Goal: Transaction & Acquisition: Purchase product/service

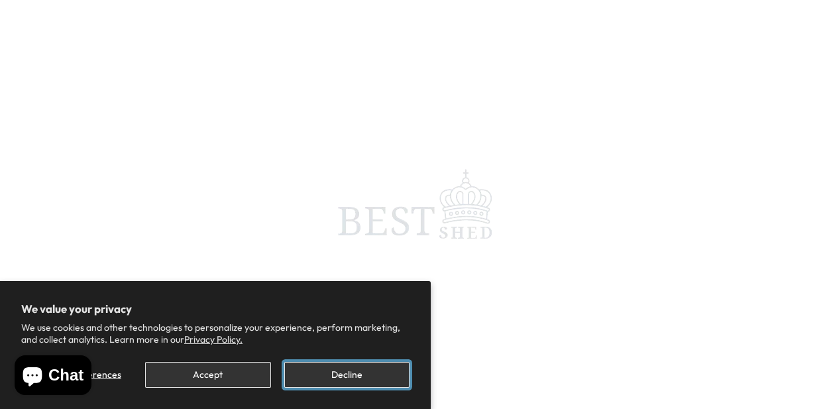
click at [320, 380] on button "Decline" at bounding box center [346, 375] width 125 height 26
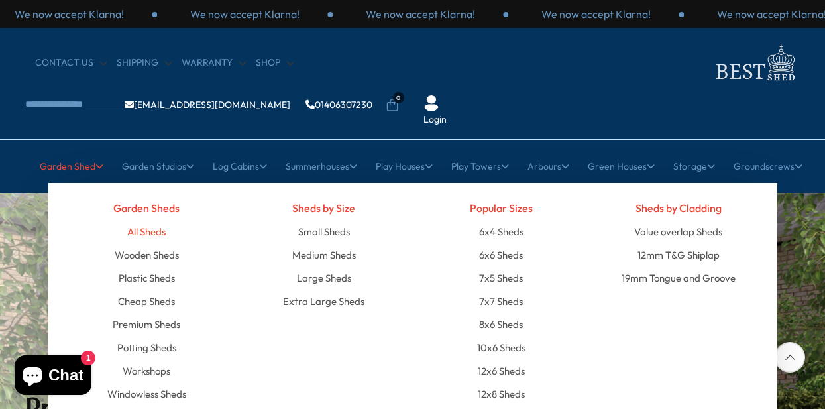
click at [160, 220] on link "All Sheds" at bounding box center [146, 231] width 38 height 23
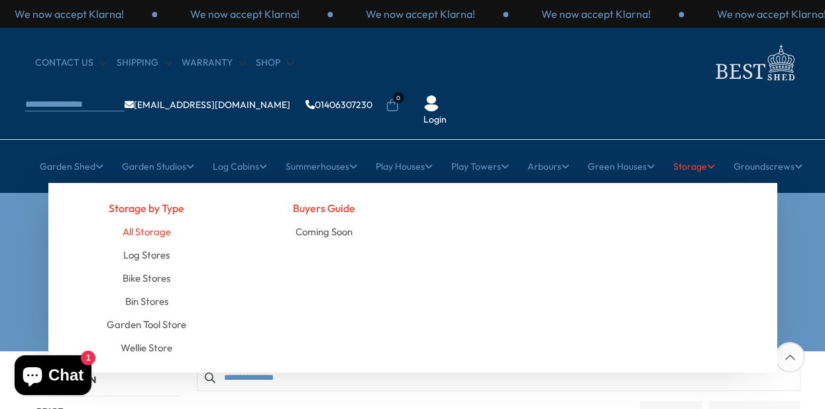
click at [164, 220] on link "All Storage" at bounding box center [147, 231] width 48 height 23
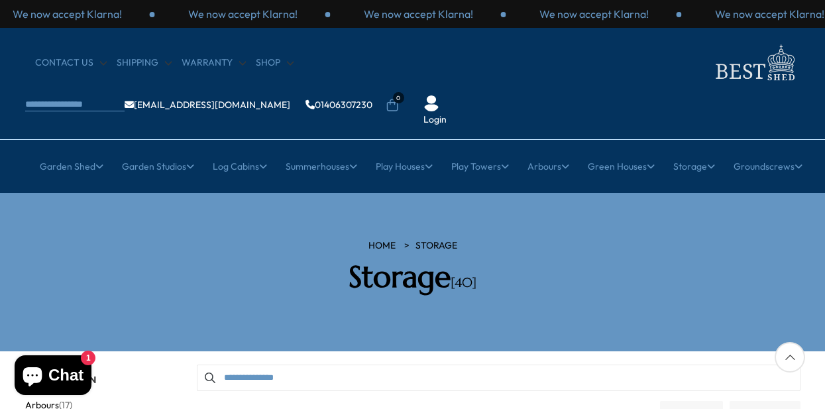
click at [781, 239] on div "HOME Storage Storage [40]" at bounding box center [412, 272] width 795 height 66
click at [518, 259] on h2 "Storage [40]" at bounding box center [413, 277] width 378 height 36
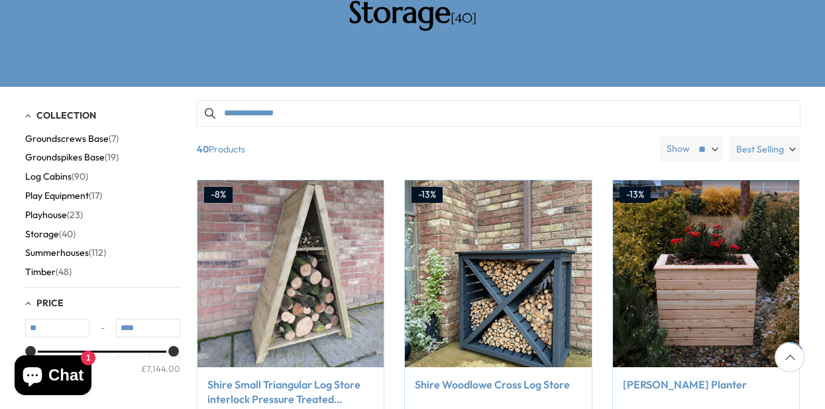
scroll to position [121, 0]
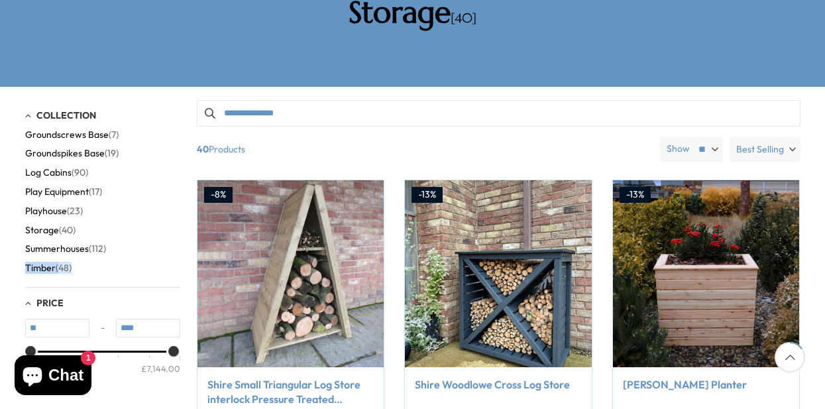
drag, startPoint x: 170, startPoint y: 210, endPoint x: 169, endPoint y: 225, distance: 15.3
click at [169, 225] on div "Arbours (17) Fencing (16) Garden Bar (5) Garden Sheds (152) Garden Studios (22)…" at bounding box center [102, 204] width 155 height 146
click at [71, 225] on span "(40)" at bounding box center [67, 230] width 17 height 11
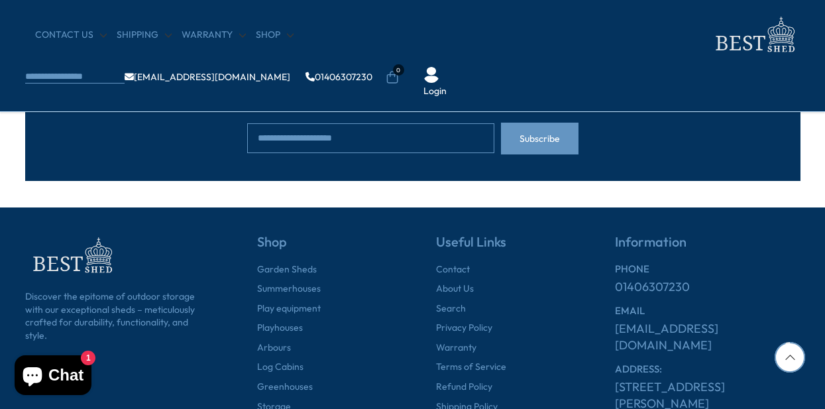
scroll to position [1564, 0]
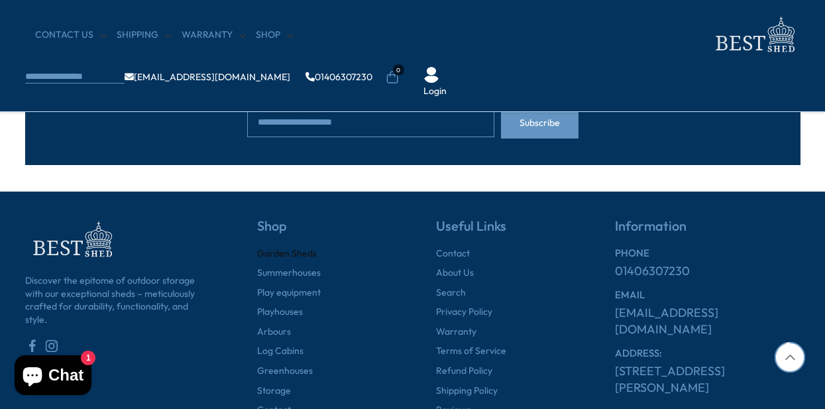
click at [313, 251] on link "Garden Sheds" at bounding box center [287, 253] width 60 height 13
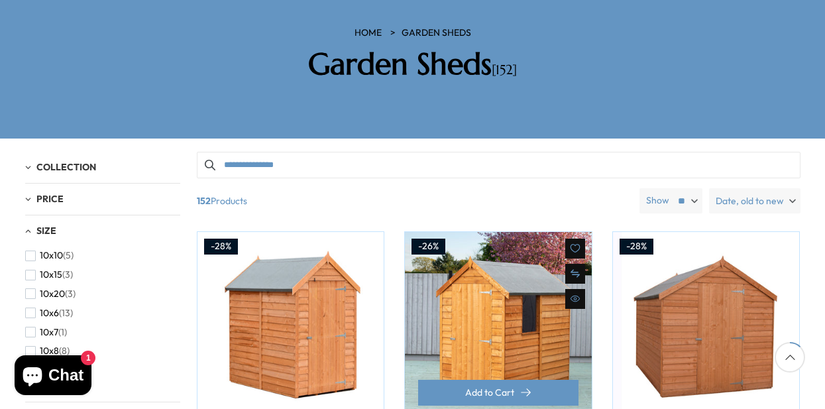
scroll to position [212, 0]
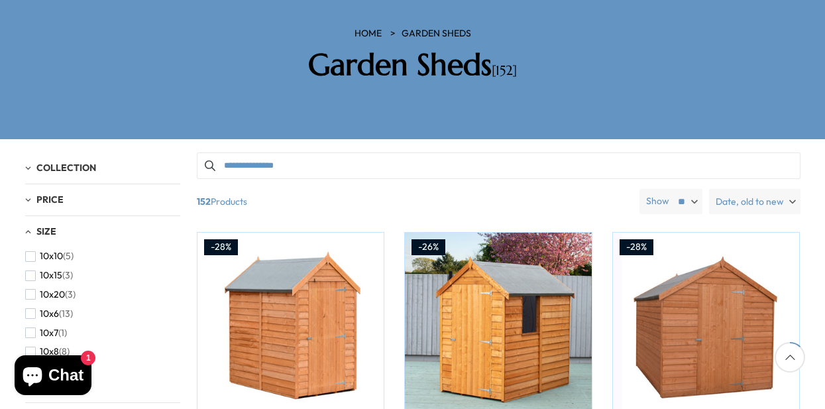
click at [736, 189] on span "Date, old to new" at bounding box center [750, 201] width 68 height 25
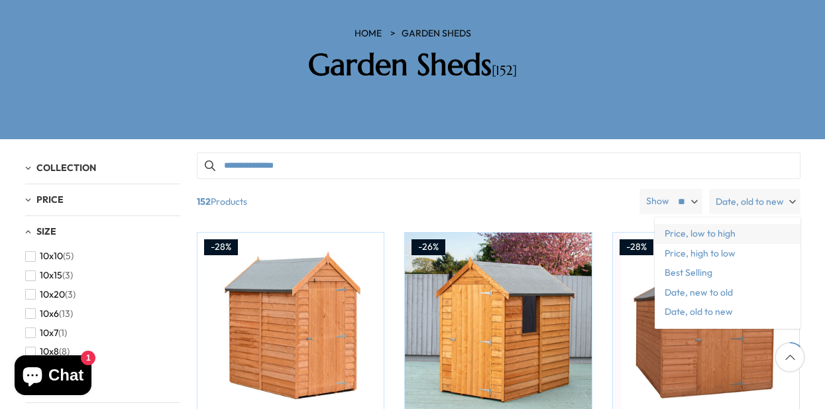
click at [721, 224] on span "Price, low to high" at bounding box center [728, 234] width 146 height 20
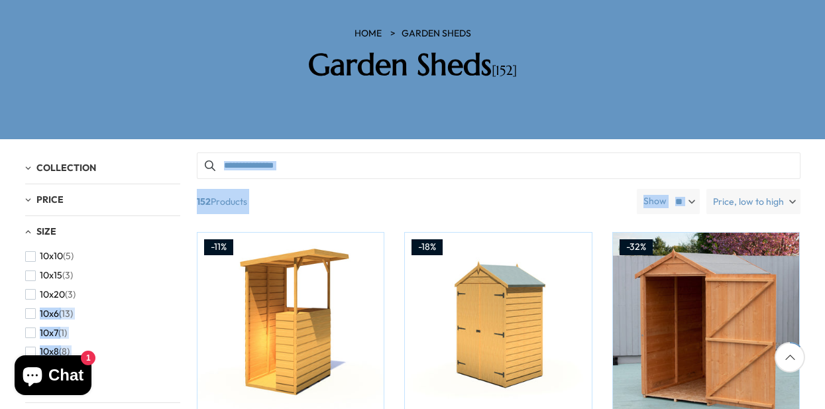
drag, startPoint x: 181, startPoint y: 238, endPoint x: 174, endPoint y: 252, distance: 15.4
click at [174, 152] on div "Filter By Collection Arbours (17) Fencing (16) Garden Studios (22) Garden Sheds…" at bounding box center [412, 152] width 775 height 0
click at [169, 304] on li "10x6 (13)" at bounding box center [99, 313] width 148 height 19
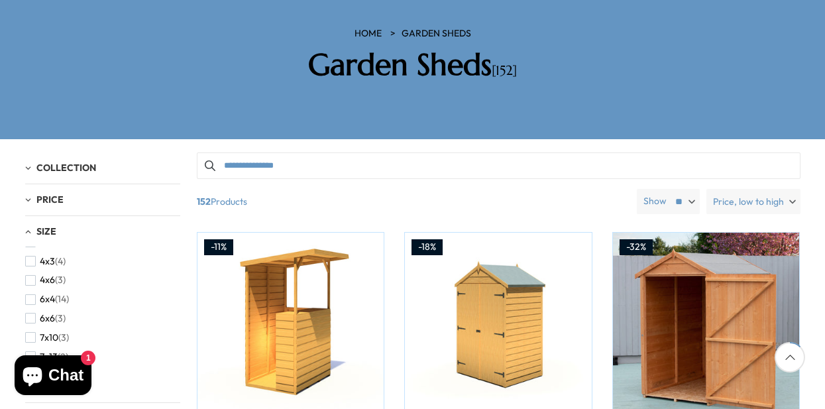
scroll to position [268, 0]
click at [58, 307] on span "(3)" at bounding box center [60, 312] width 11 height 11
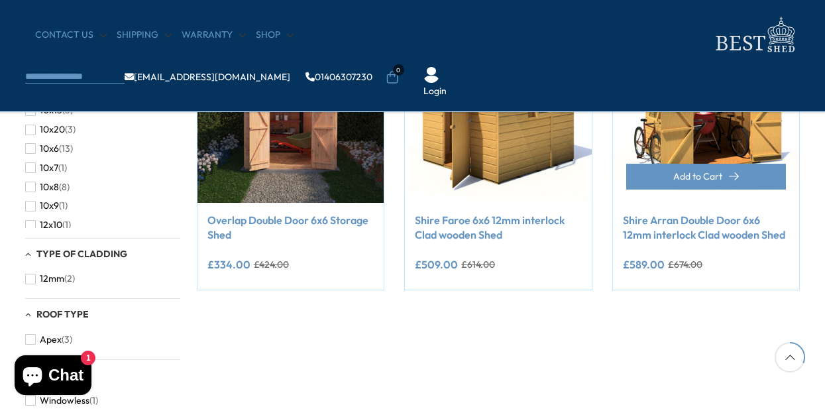
scroll to position [317, 0]
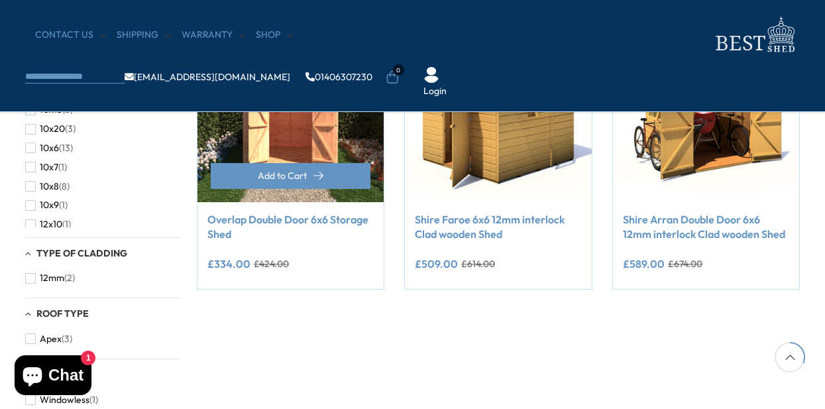
click at [324, 143] on img at bounding box center [290, 108] width 187 height 187
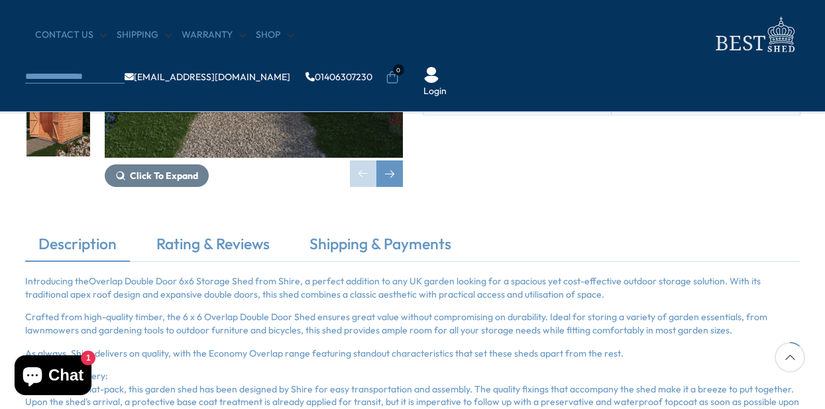
scroll to position [317, 0]
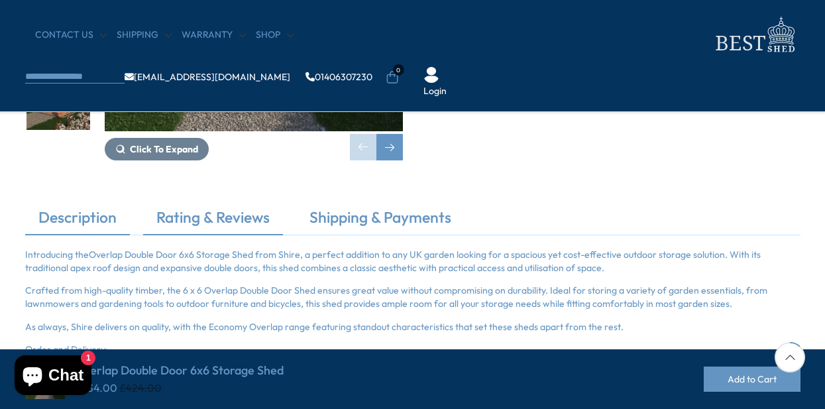
click at [255, 213] on link "Rating & Reviews" at bounding box center [213, 221] width 140 height 28
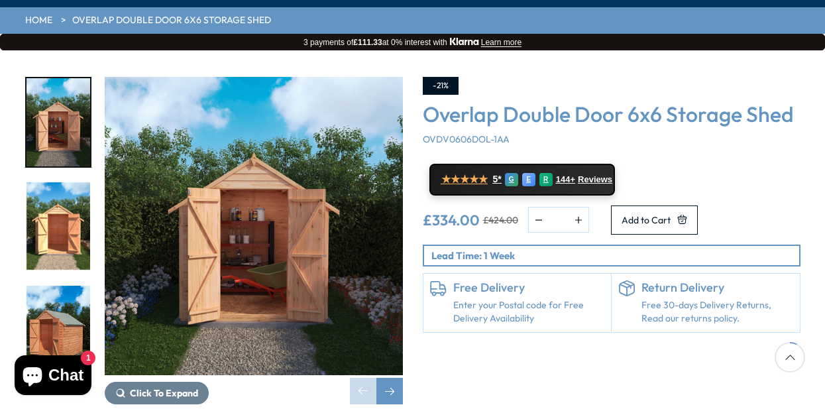
scroll to position [212, 0]
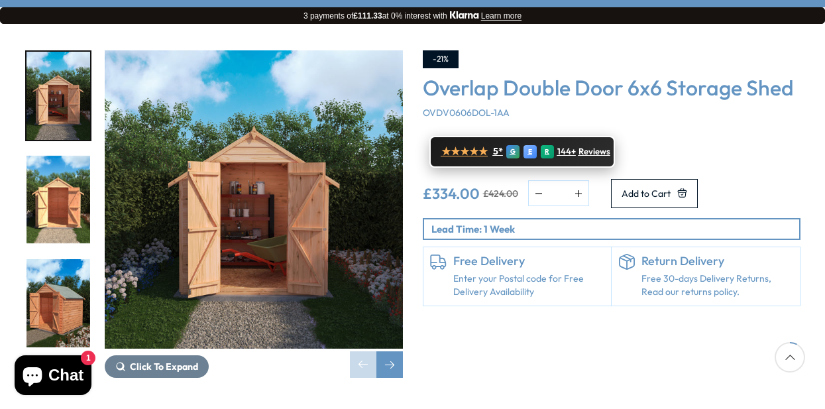
click at [579, 146] on span "Reviews" at bounding box center [595, 151] width 32 height 11
click at [661, 313] on div "-21% Overlap Double Door 6x6 Storage Shed OVDV0606DOL-1AA ★★★★★ 5* G E R 144+ R…" at bounding box center [612, 213] width 398 height 327
click at [529, 272] on link "Enter your Postal code for Free Delivery Availability" at bounding box center [529, 285] width 152 height 26
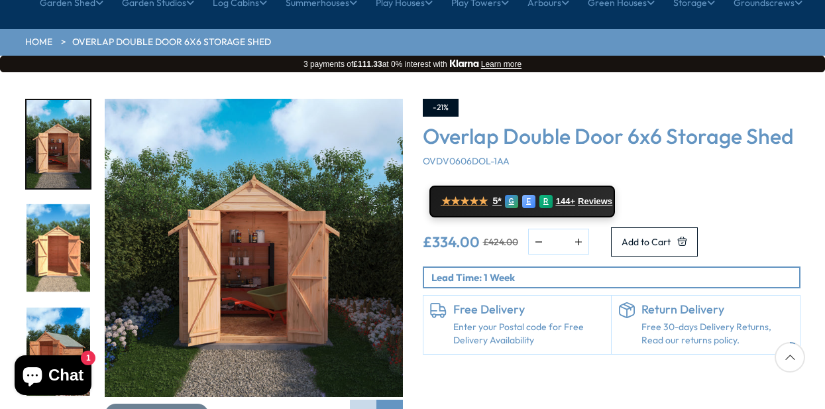
scroll to position [186, 0]
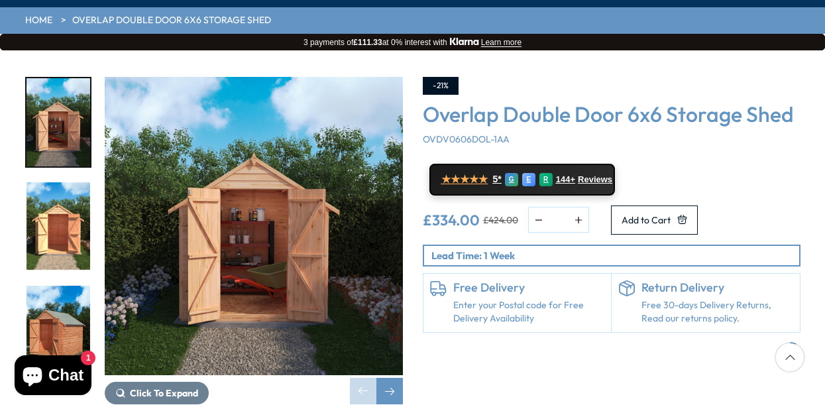
click at [496, 299] on link "Enter your Postal code for Free Delivery Availability" at bounding box center [529, 312] width 152 height 26
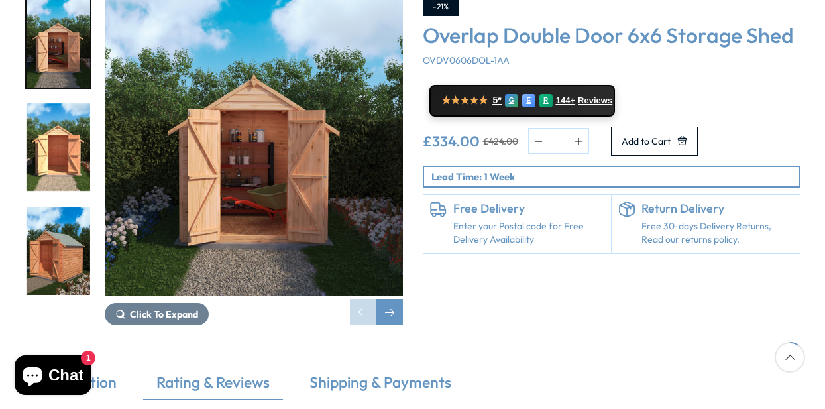
scroll to position [264, 0]
click at [519, 220] on link "Enter your Postal code for Free Delivery Availability" at bounding box center [529, 233] width 152 height 26
click at [518, 170] on p "Lead Time: 1 Week" at bounding box center [615, 177] width 368 height 14
drag, startPoint x: 518, startPoint y: 140, endPoint x: 562, endPoint y: 183, distance: 61.4
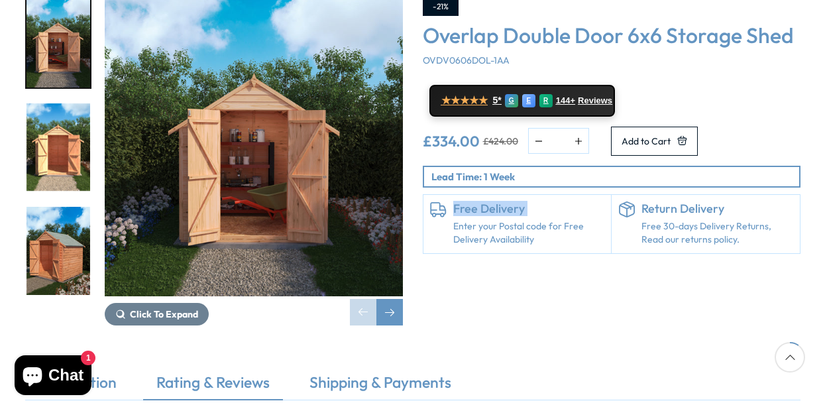
click at [562, 183] on div "-21% Overlap Double Door 6x6 Storage Shed OVDV0606DOL-1AA ★★★★★ 5* G E R 144+ R…" at bounding box center [612, 126] width 378 height 256
click at [511, 201] on h6 "Free Delivery" at bounding box center [529, 208] width 152 height 15
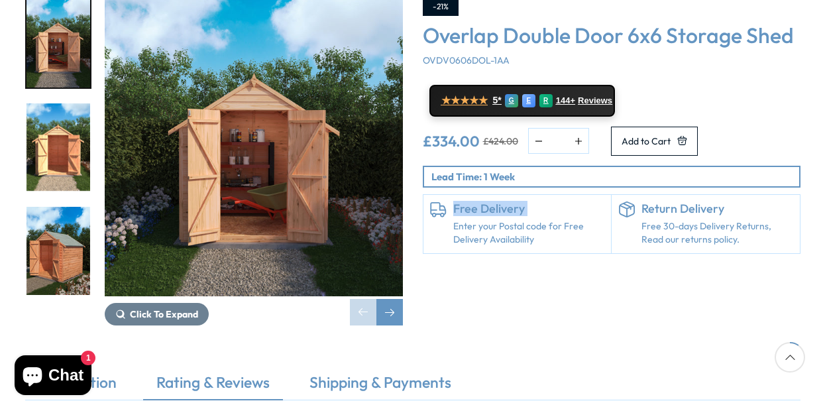
click at [511, 201] on h6 "Free Delivery" at bounding box center [529, 208] width 152 height 15
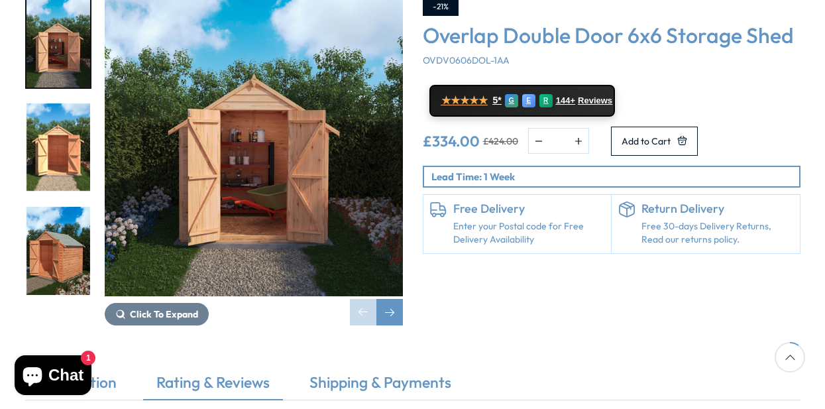
click at [539, 243] on div "-21% Overlap Double Door 6x6 Storage Shed OVDV0606DOL-1AA ★★★★★ 5* G E R 144+ R…" at bounding box center [612, 161] width 398 height 327
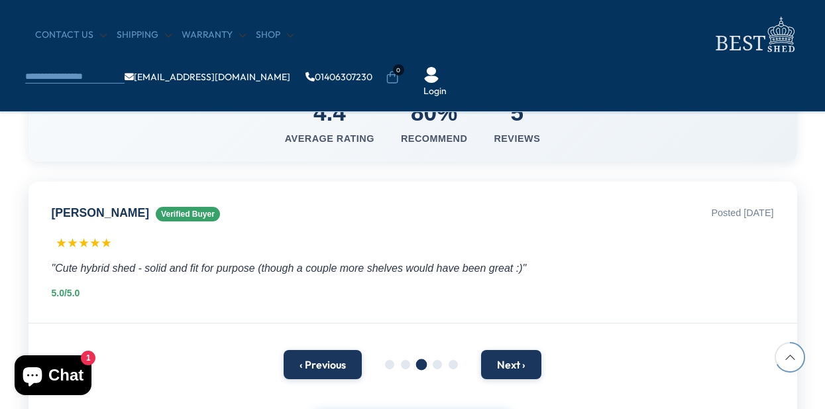
scroll to position [1245, 0]
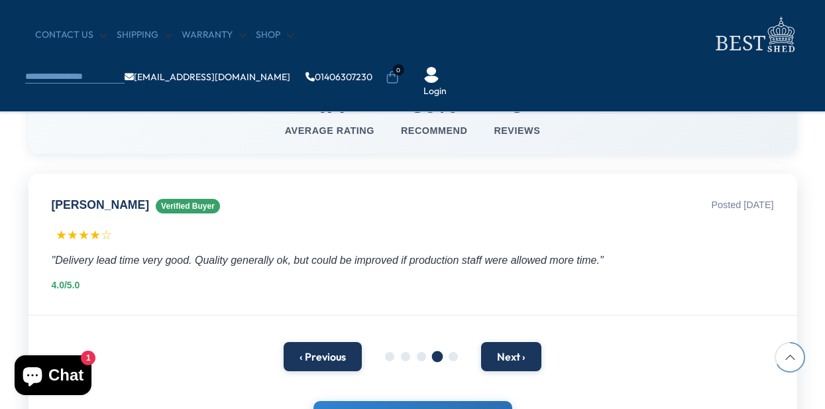
click at [755, 101] on div "4.4 Average Rating 80% Recommend 5 Reviews" at bounding box center [412, 113] width 769 height 82
click at [439, 67] on img at bounding box center [431, 75] width 16 height 16
click at [447, 85] on link "Login" at bounding box center [434, 91] width 23 height 13
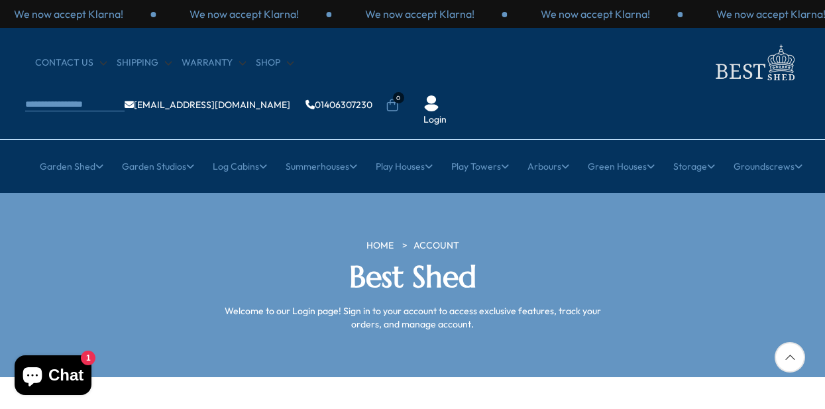
click at [439, 95] on img at bounding box center [431, 103] width 16 height 16
click at [458, 95] on div "Login" at bounding box center [435, 110] width 46 height 31
click at [799, 193] on section "HOME Account Best Shed Welcome to our Login page! Sign in to your account to ac…" at bounding box center [412, 285] width 825 height 184
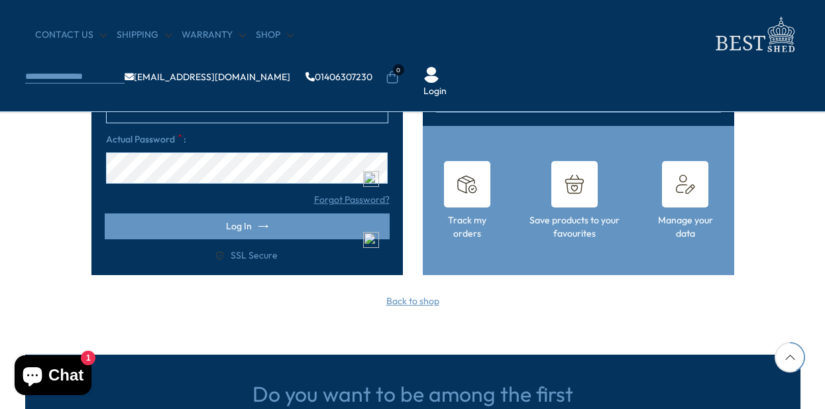
scroll to position [317, 0]
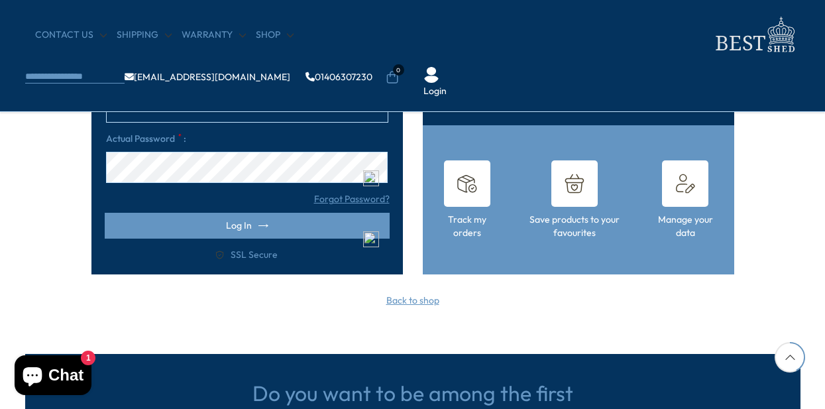
click at [592, 101] on link "Create Account" at bounding box center [578, 99] width 285 height 26
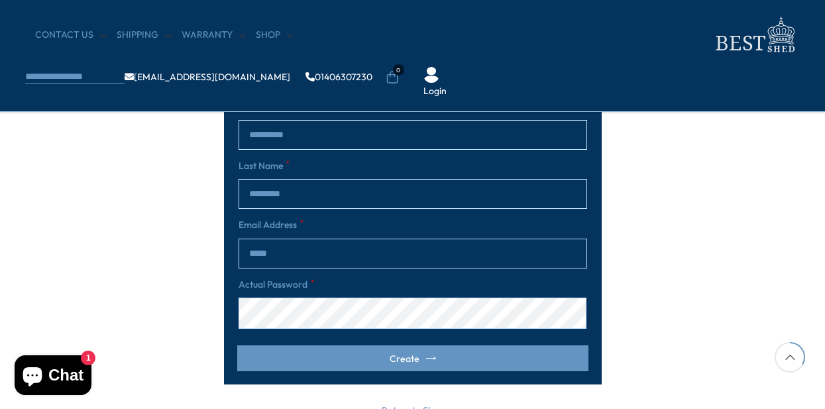
scroll to position [291, 0]
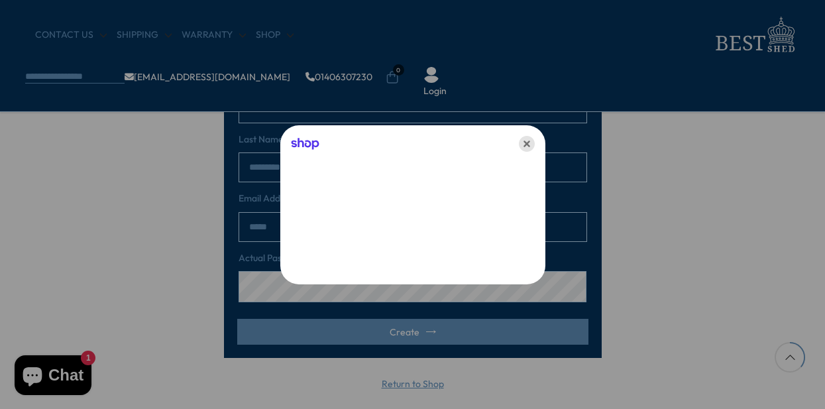
click at [528, 142] on icon "Close" at bounding box center [527, 144] width 16 height 16
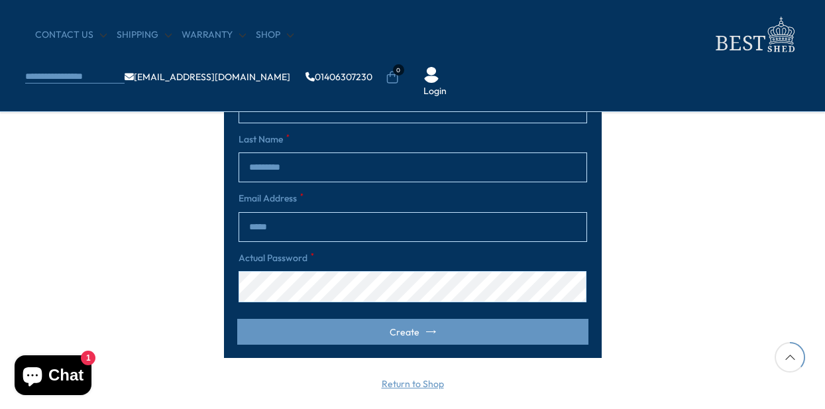
click at [484, 108] on input "text" at bounding box center [413, 108] width 349 height 30
click at [372, 115] on input "text" at bounding box center [413, 108] width 349 height 30
type input "*********"
type input "*****"
type input "**********"
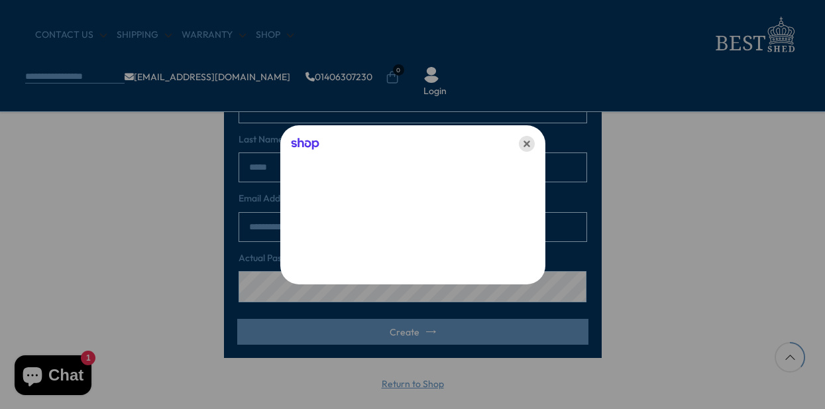
click at [531, 141] on icon "Close" at bounding box center [527, 144] width 16 height 16
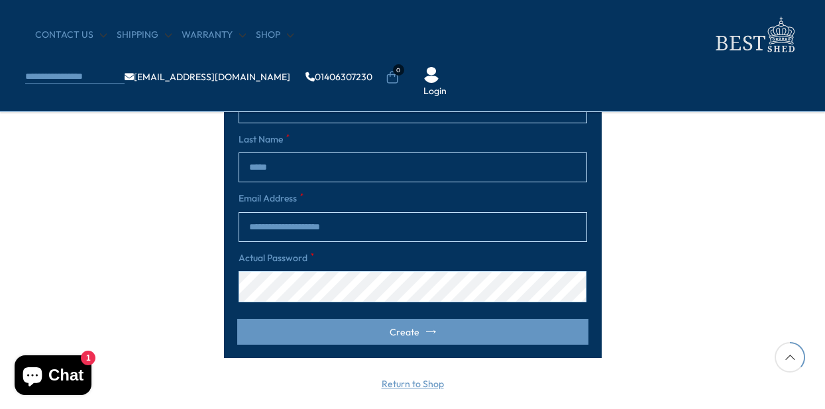
drag, startPoint x: 400, startPoint y: 239, endPoint x: 238, endPoint y: 217, distance: 163.2
click at [239, 217] on input "**********" at bounding box center [413, 227] width 349 height 30
click at [260, 226] on input "email" at bounding box center [413, 227] width 349 height 30
type input "**********"
click at [665, 212] on div "**********" at bounding box center [412, 176] width 795 height 363
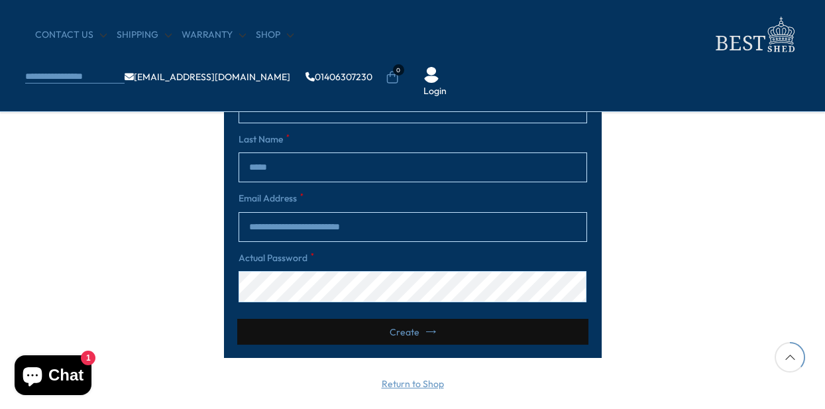
click at [430, 336] on icon "submit" at bounding box center [431, 332] width 10 height 10
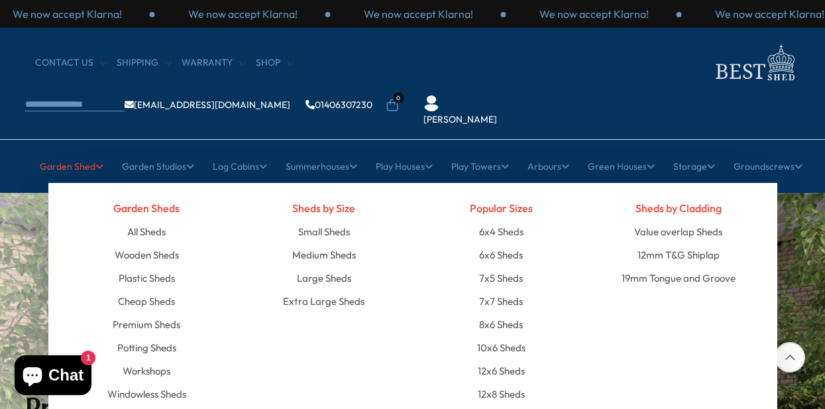
click at [78, 150] on link "Garden Shed" at bounding box center [72, 166] width 64 height 33
click at [144, 220] on link "All Sheds" at bounding box center [146, 231] width 38 height 23
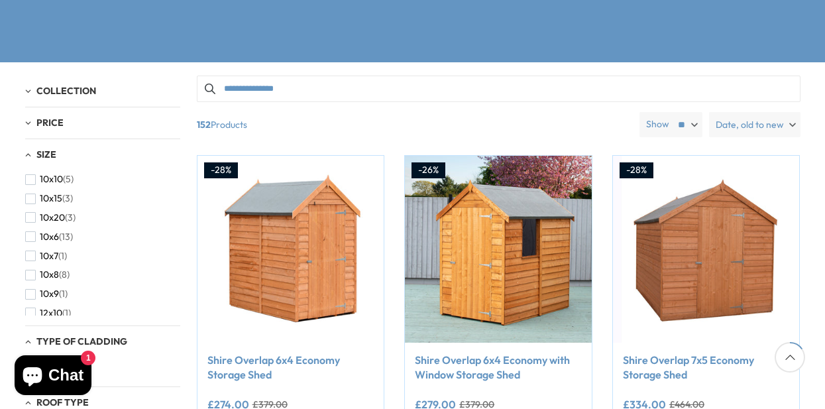
scroll to position [291, 0]
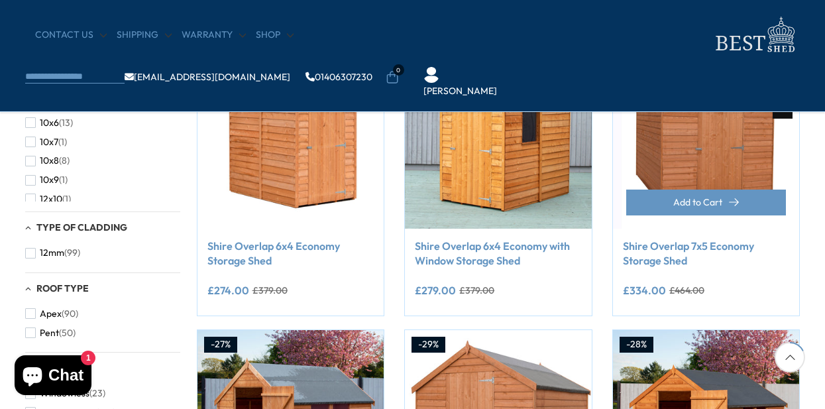
click at [727, 262] on link "Shire Overlap 7x5 Economy Storage Shed" at bounding box center [706, 254] width 167 height 30
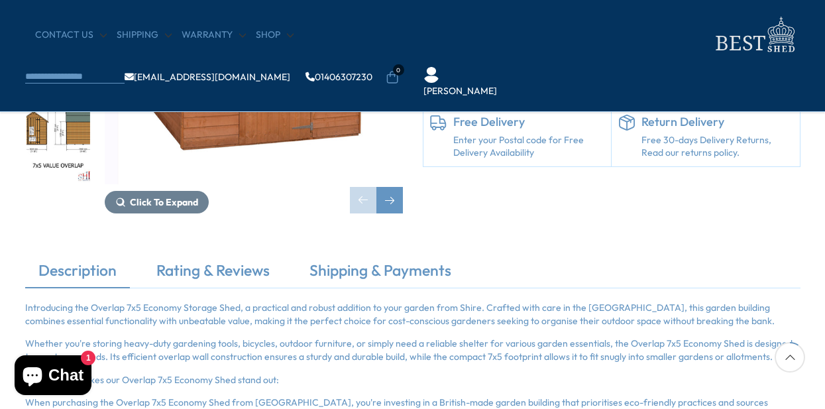
scroll to position [291, 0]
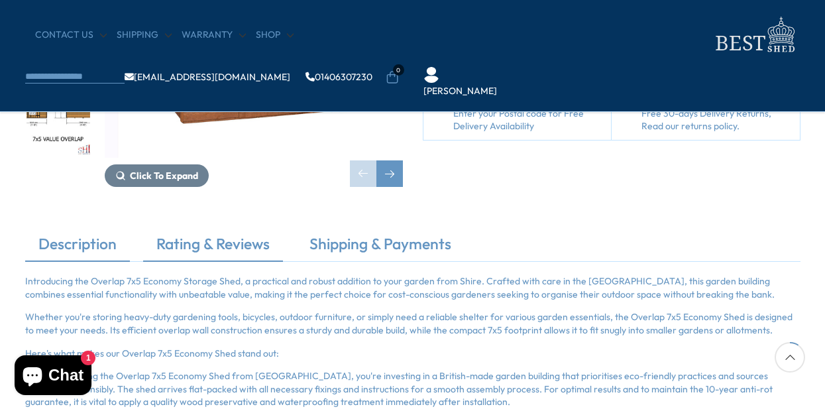
click at [250, 248] on link "Rating & Reviews" at bounding box center [213, 247] width 140 height 28
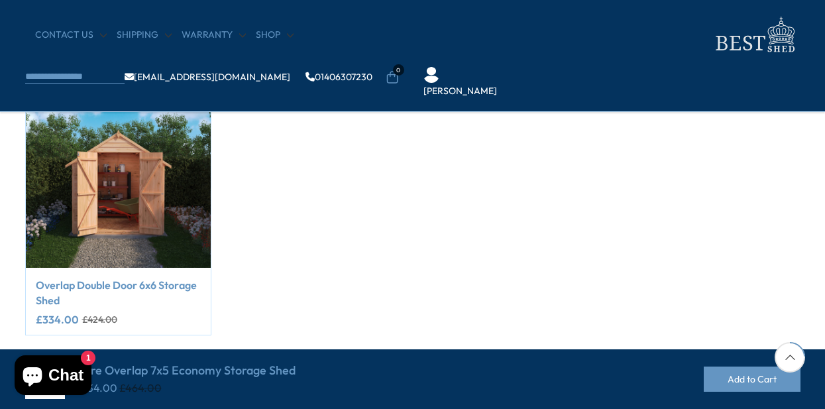
scroll to position [583, 0]
click at [156, 288] on link "Overlap Double Door 6x6 Storage Shed" at bounding box center [118, 293] width 165 height 30
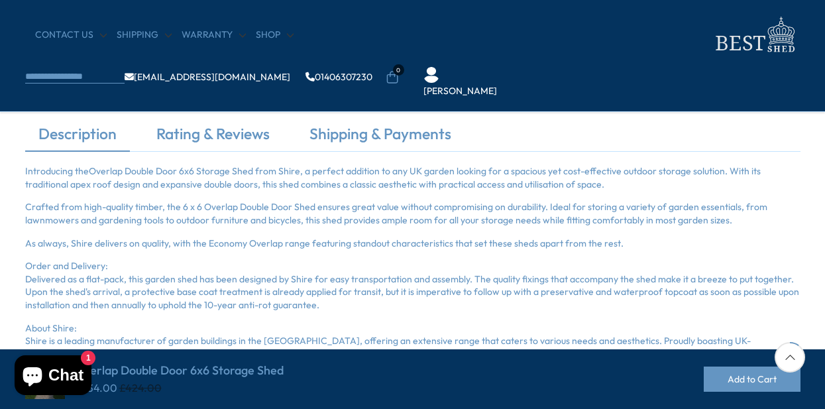
scroll to position [398, 0]
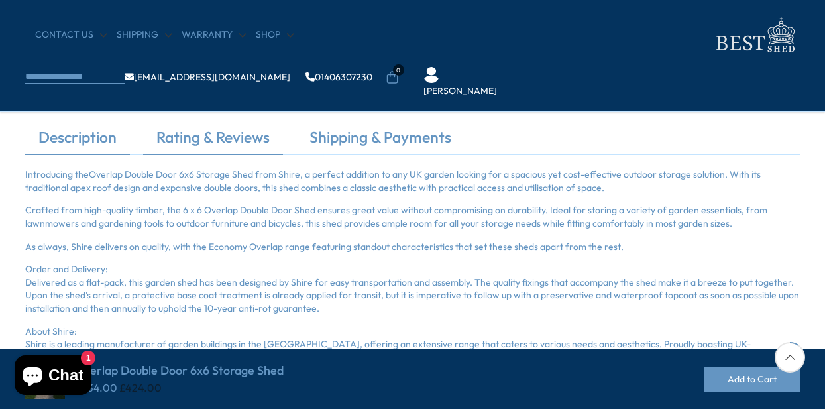
click at [203, 135] on link "Rating & Reviews" at bounding box center [213, 141] width 140 height 28
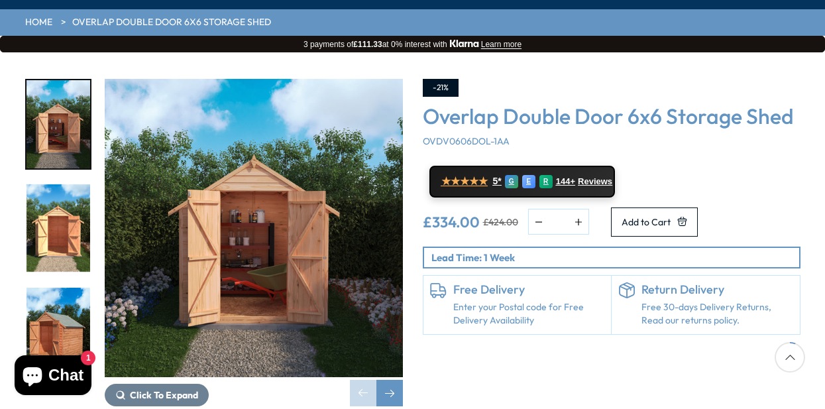
scroll to position [186, 0]
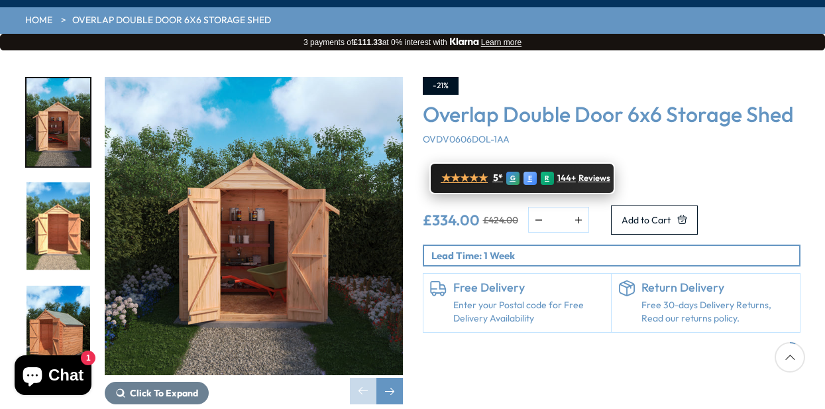
click at [583, 173] on span "Reviews" at bounding box center [595, 178] width 32 height 11
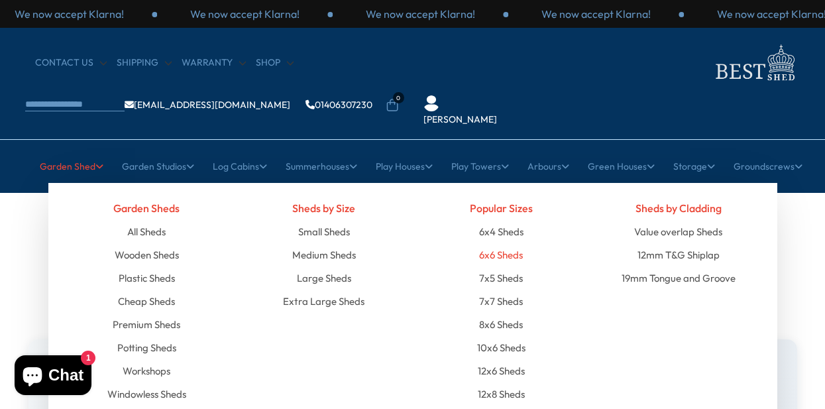
click at [522, 243] on link "6x6 Sheds" at bounding box center [501, 254] width 44 height 23
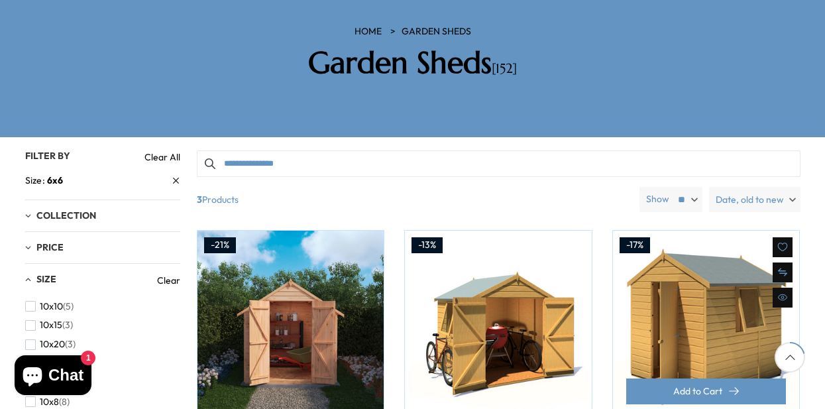
scroll to position [212, 0]
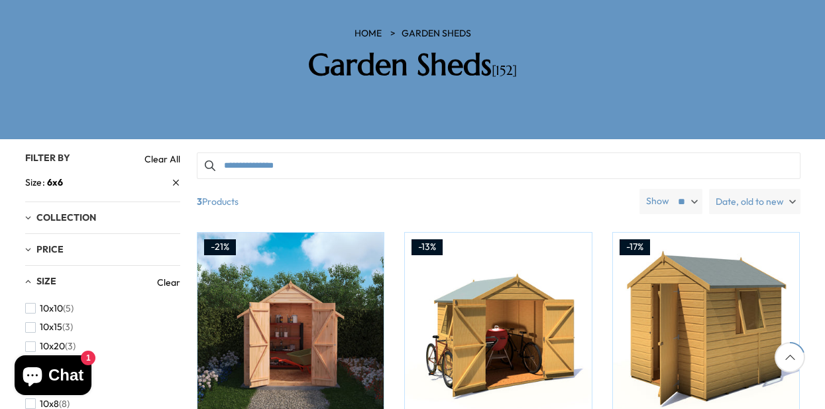
click at [794, 189] on label "Date, old to new" at bounding box center [754, 201] width 91 height 25
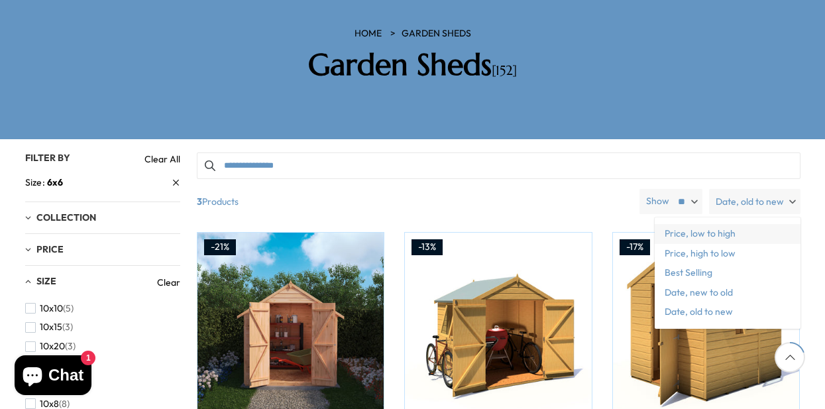
click at [726, 224] on span "Price, low to high" at bounding box center [728, 234] width 146 height 20
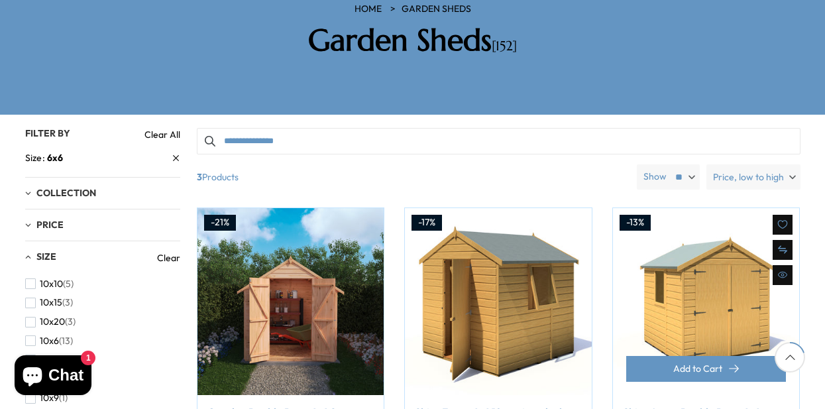
scroll to position [212, 0]
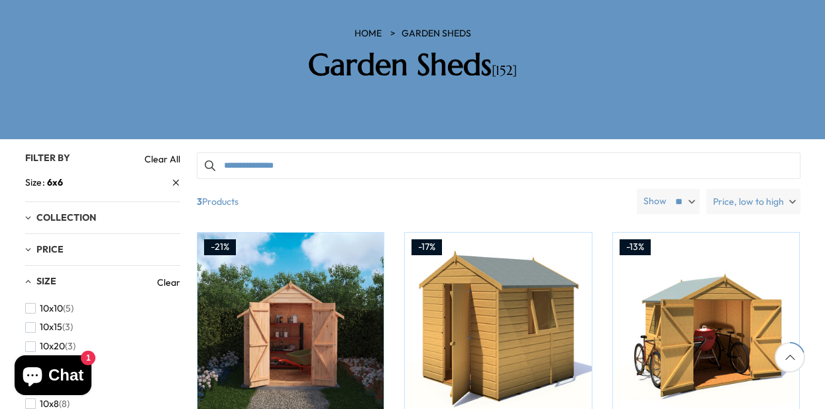
click at [179, 176] on link "Size 6x6" at bounding box center [102, 183] width 155 height 14
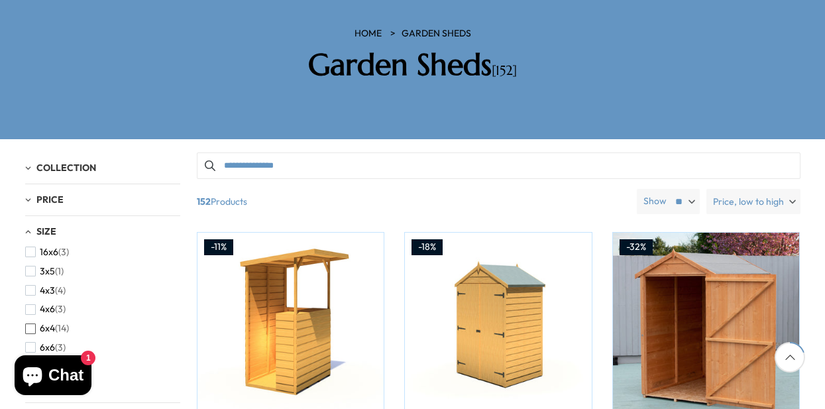
scroll to position [232, 0]
click at [62, 324] on span "(14)" at bounding box center [62, 329] width 14 height 11
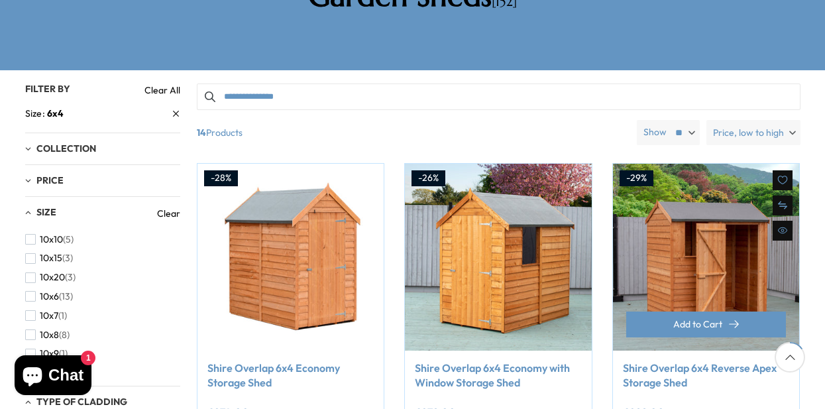
scroll to position [264, 0]
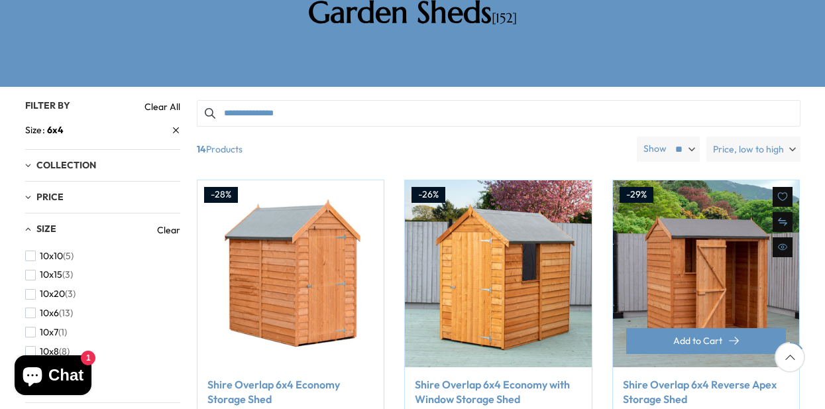
click at [717, 377] on link "Shire Overlap 6x4 Reverse Apex Storage Shed" at bounding box center [706, 392] width 167 height 30
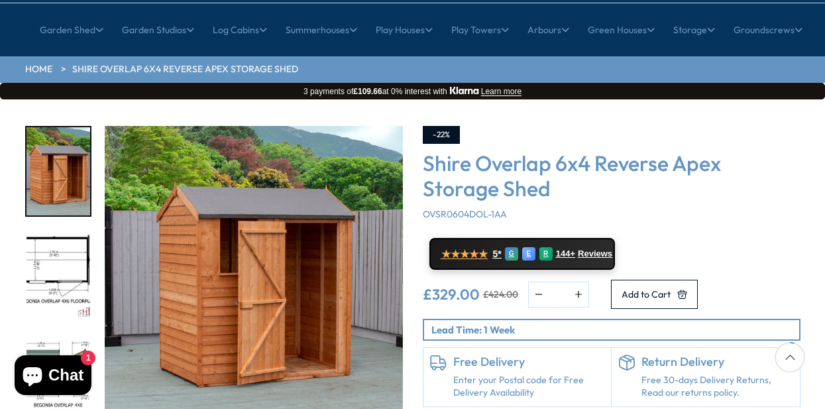
scroll to position [132, 0]
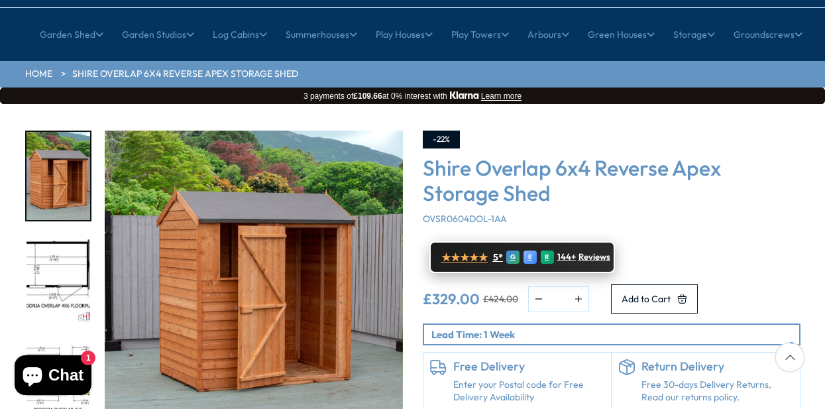
click at [594, 252] on span "Reviews" at bounding box center [595, 257] width 32 height 11
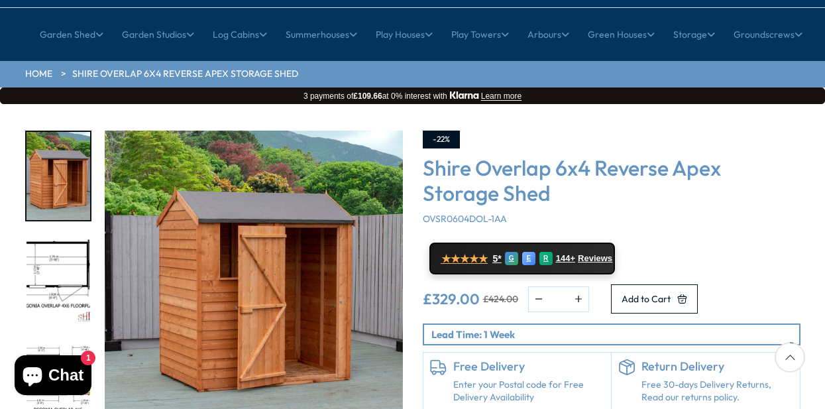
click at [525, 386] on div "-22% Shire Overlap 6x4 Reverse Apex Storage Shed OVSR0604DOL-1AA ★★★★★ 5* G E R…" at bounding box center [612, 294] width 398 height 327
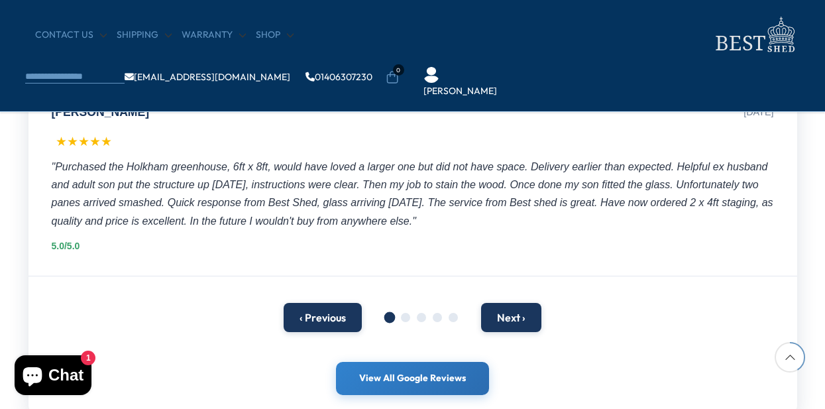
scroll to position [795, 0]
